Goal: Communication & Community: Answer question/provide support

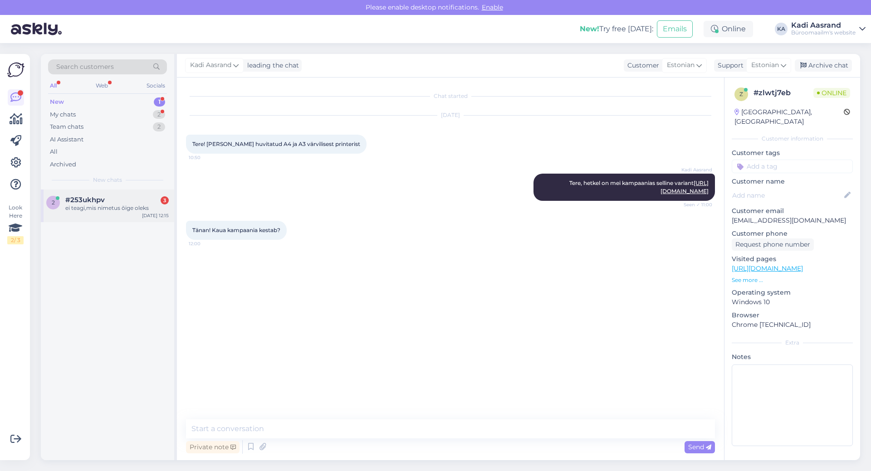
click at [100, 203] on span "#253ukhpv" at bounding box center [84, 200] width 39 height 8
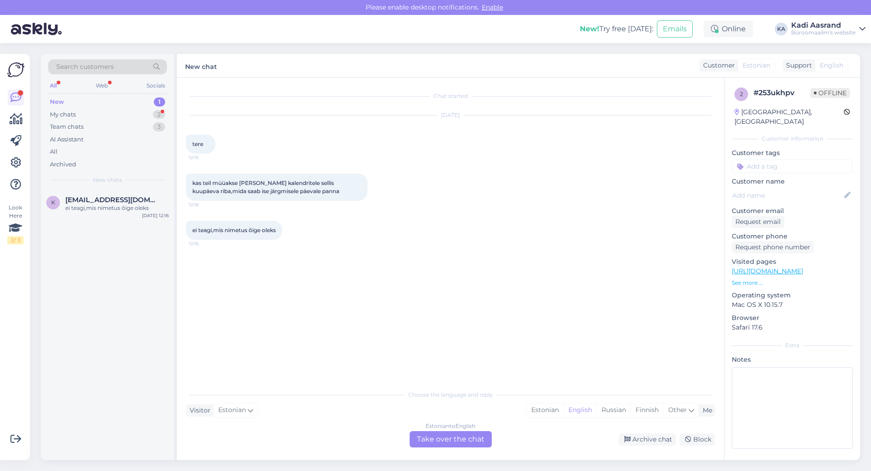
click at [112, 96] on div "New 1" at bounding box center [107, 102] width 119 height 13
click at [133, 203] on span "[EMAIL_ADDRESS][DOMAIN_NAME]" at bounding box center [112, 200] width 94 height 8
click at [547, 407] on div "Estonian" at bounding box center [545, 411] width 37 height 14
click at [479, 431] on div "Choose the language and reply Visitor Estonian Me Estonian English Russian Finn…" at bounding box center [450, 417] width 529 height 62
click at [475, 440] on div "Estonian to Estonian Take over the chat" at bounding box center [451, 440] width 82 height 16
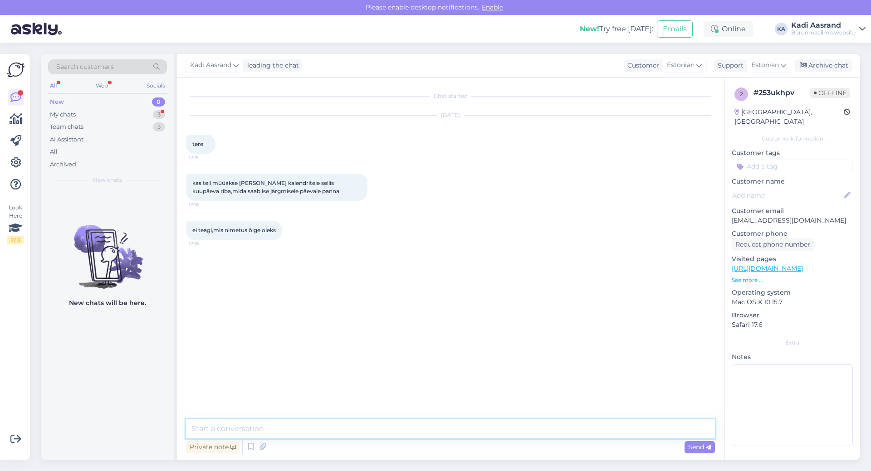
click at [479, 424] on textarea at bounding box center [450, 429] width 529 height 19
click at [349, 431] on textarea "Tere, jaa meil on selline variant pakkuda" at bounding box center [450, 429] width 529 height 19
paste textarea "[URL][DOMAIN_NAME]"
type textarea "Tere, jaa meil on selline variant pakkuda [URL][DOMAIN_NAME]"
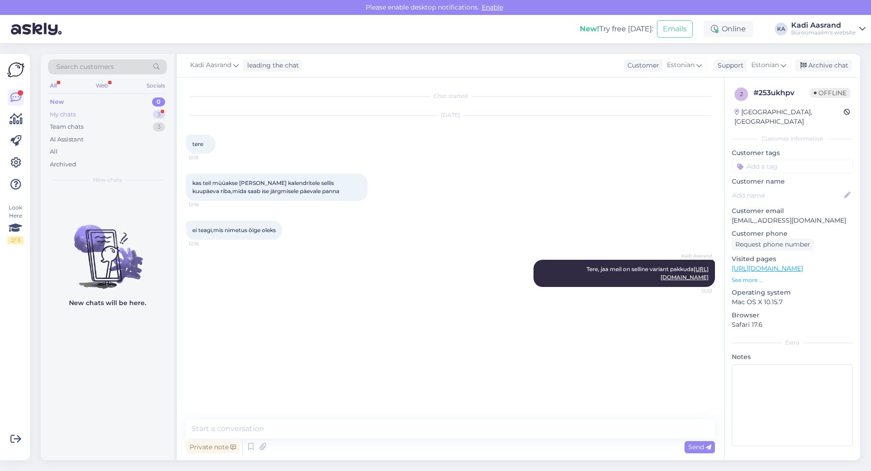
click at [85, 113] on div "My chats 3" at bounding box center [107, 114] width 119 height 13
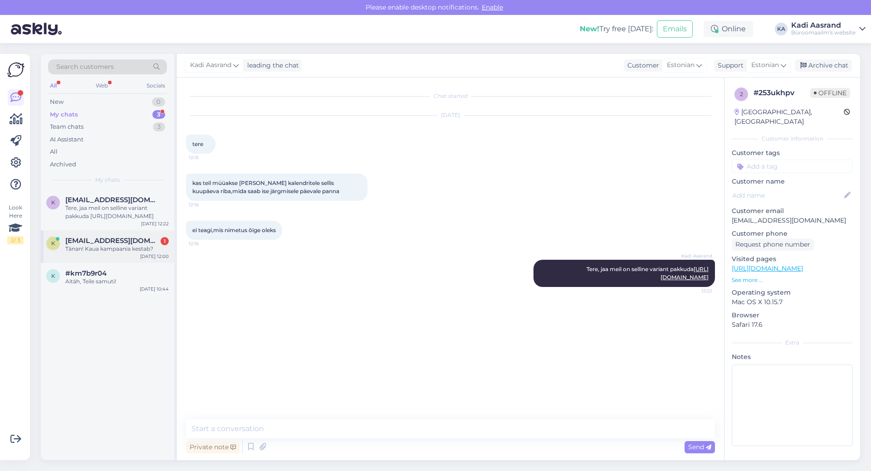
click at [108, 249] on div "Tänan! Kaua kampaania kestab?" at bounding box center [116, 249] width 103 height 8
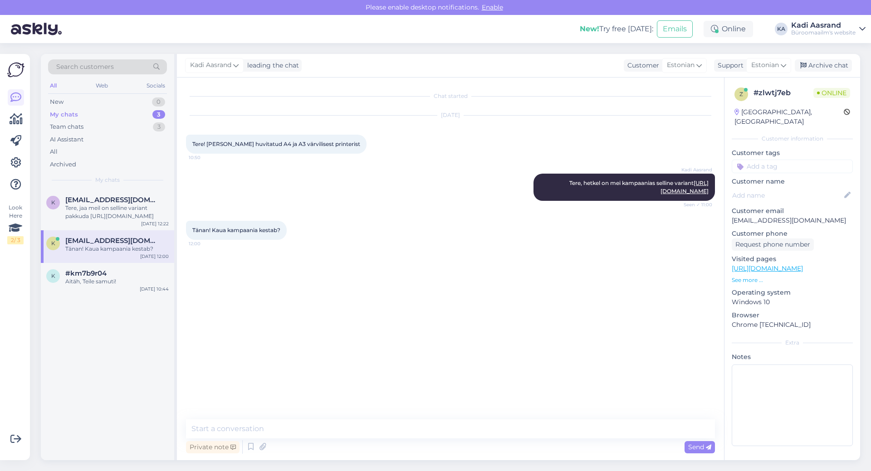
click at [327, 206] on div "Kadi Aasrand Tere, hetkel on mei kampaanias selline variant [URL][DOMAIN_NAME] …" at bounding box center [450, 187] width 529 height 47
click at [309, 427] on textarea at bounding box center [450, 429] width 529 height 19
click at [324, 428] on textarea "Kampaania kestab terve septembri kuu" at bounding box center [450, 429] width 529 height 19
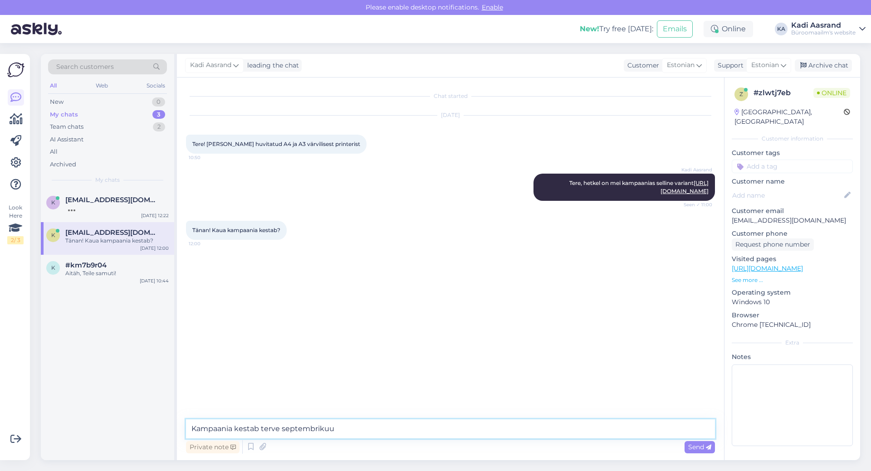
type textarea "Kampaania kestab terve septembrikuu"
click at [661, 195] on link "[URL][DOMAIN_NAME]" at bounding box center [685, 187] width 48 height 15
click at [97, 210] on div "oli vist pood teil leningradi menteel" at bounding box center [116, 208] width 103 height 8
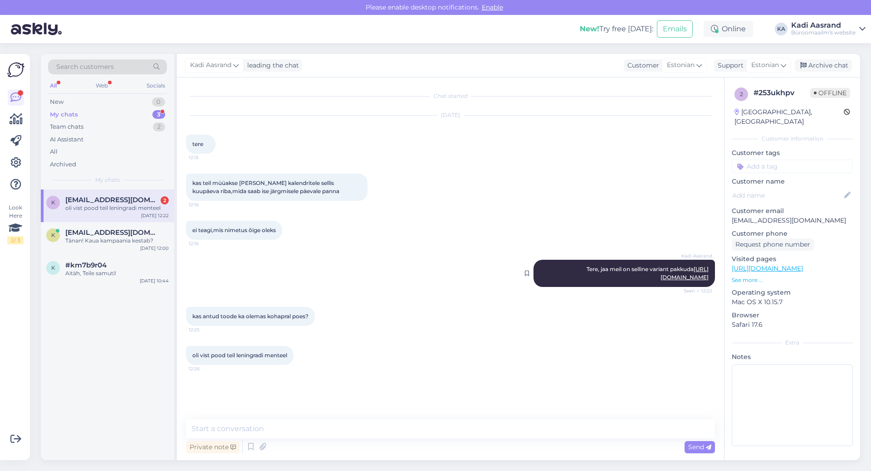
click at [661, 281] on link "[URL][DOMAIN_NAME]" at bounding box center [685, 273] width 48 height 15
click at [382, 431] on textarea at bounding box center [450, 429] width 529 height 19
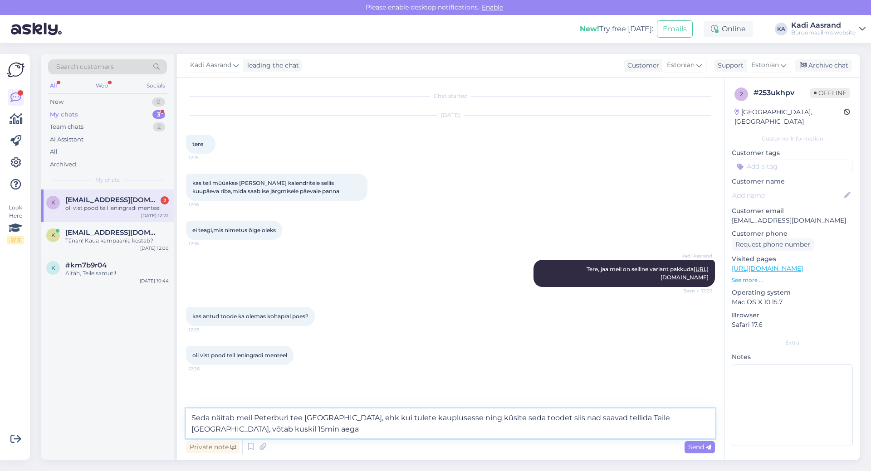
type textarea "Seda näitab meil Peterburi tee [GEOGRAPHIC_DATA], ehk kui tulete kauplusesse ni…"
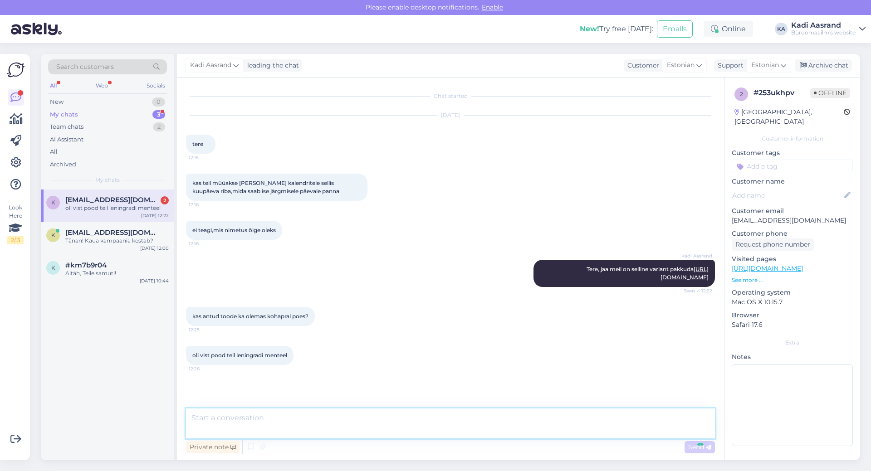
scroll to position [35, 0]
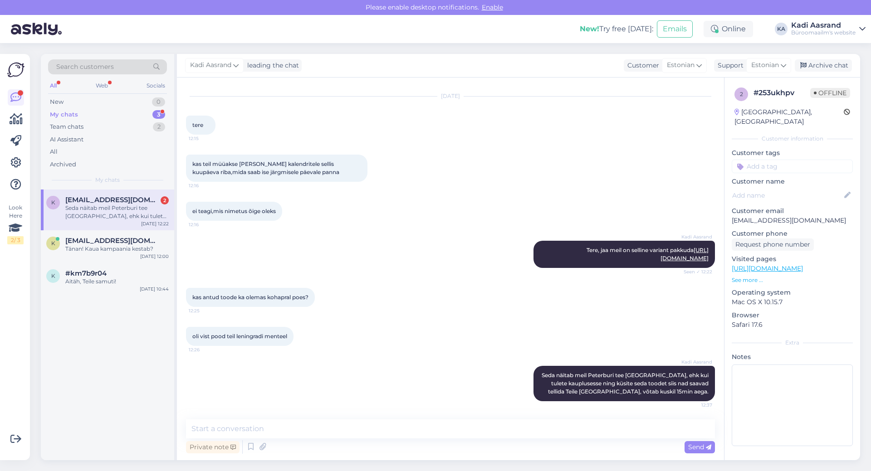
click at [97, 202] on span "[EMAIL_ADDRESS][DOMAIN_NAME]" at bounding box center [112, 200] width 94 height 8
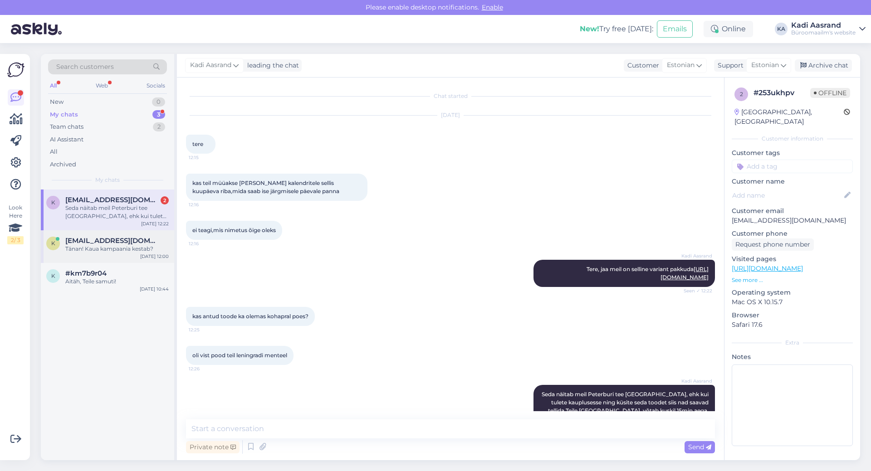
click at [93, 240] on span "[EMAIL_ADDRESS][DOMAIN_NAME]" at bounding box center [112, 241] width 94 height 8
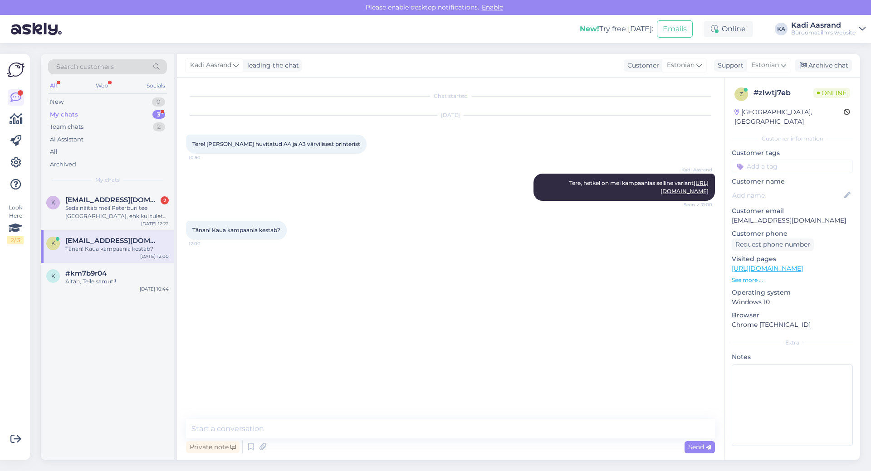
click at [113, 231] on div "k [EMAIL_ADDRESS][DOMAIN_NAME] Tänan! Kaua kampaania kestab? [DATE] 12:00" at bounding box center [107, 247] width 133 height 33
click at [109, 211] on div "Seda näitab meil Peterburi tee [GEOGRAPHIC_DATA], ehk kui tulete kauplusesse ni…" at bounding box center [116, 212] width 103 height 16
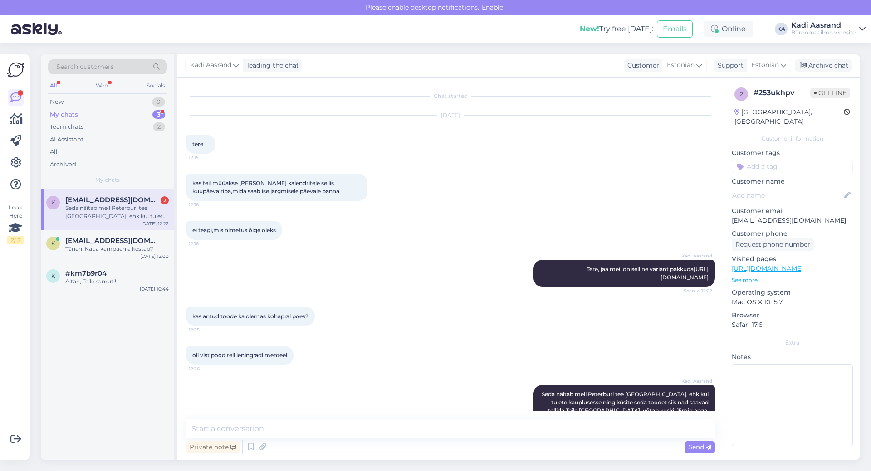
scroll to position [35, 0]
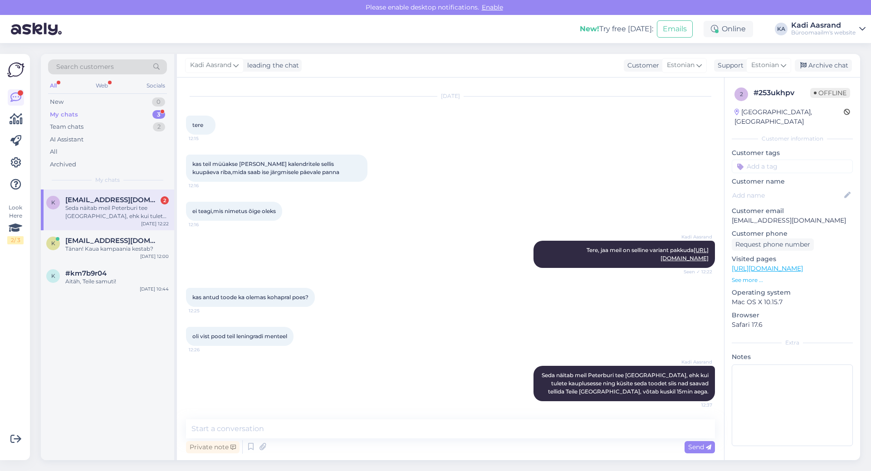
click at [420, 274] on div "Kadi Aasrand Tere, jaa meil on selline variant pakkuda [URL][DOMAIN_NAME] Seen …" at bounding box center [450, 254] width 529 height 47
click at [128, 108] on div "New 0" at bounding box center [107, 102] width 119 height 13
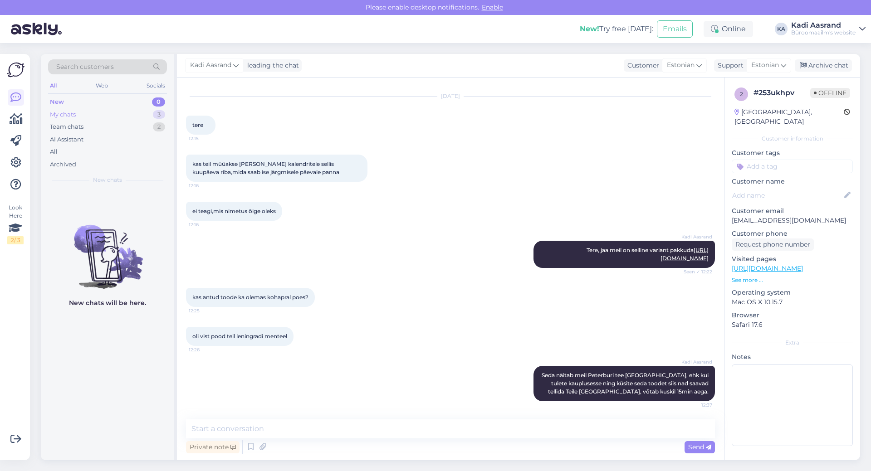
click at [139, 116] on div "My chats 3" at bounding box center [107, 114] width 119 height 13
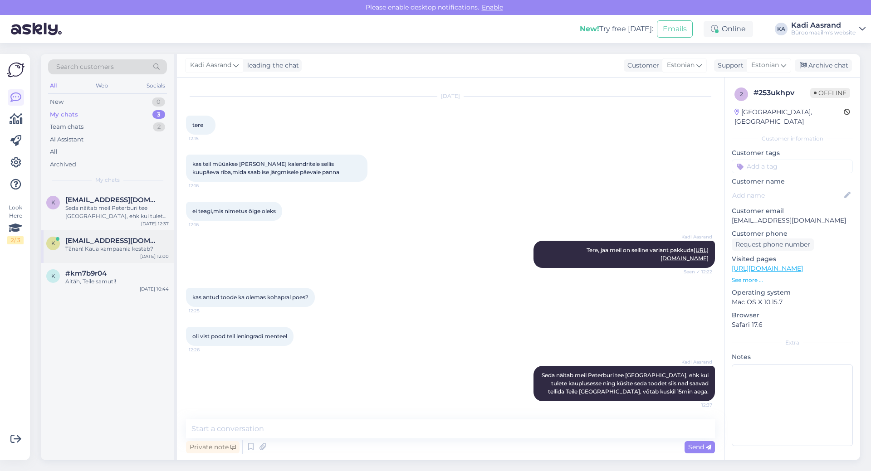
click at [142, 258] on div "k [EMAIL_ADDRESS][DOMAIN_NAME] Tänan! Kaua kampaania kestab? [DATE] 12:00" at bounding box center [107, 247] width 133 height 33
